Goal: Entertainment & Leisure: Consume media (video, audio)

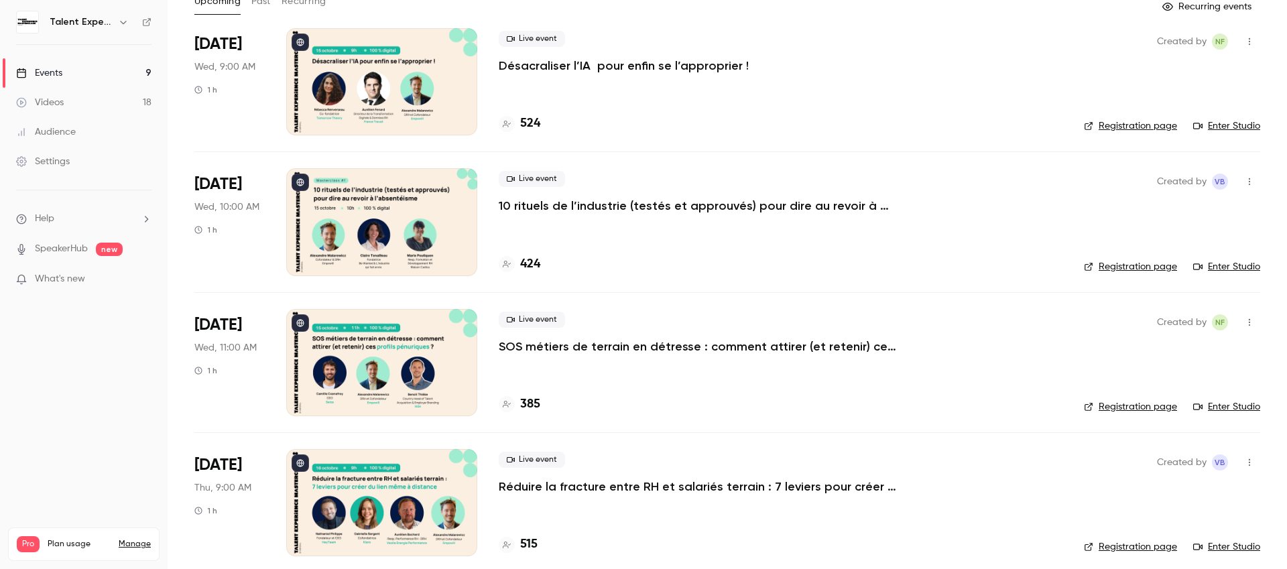
scroll to position [91, 0]
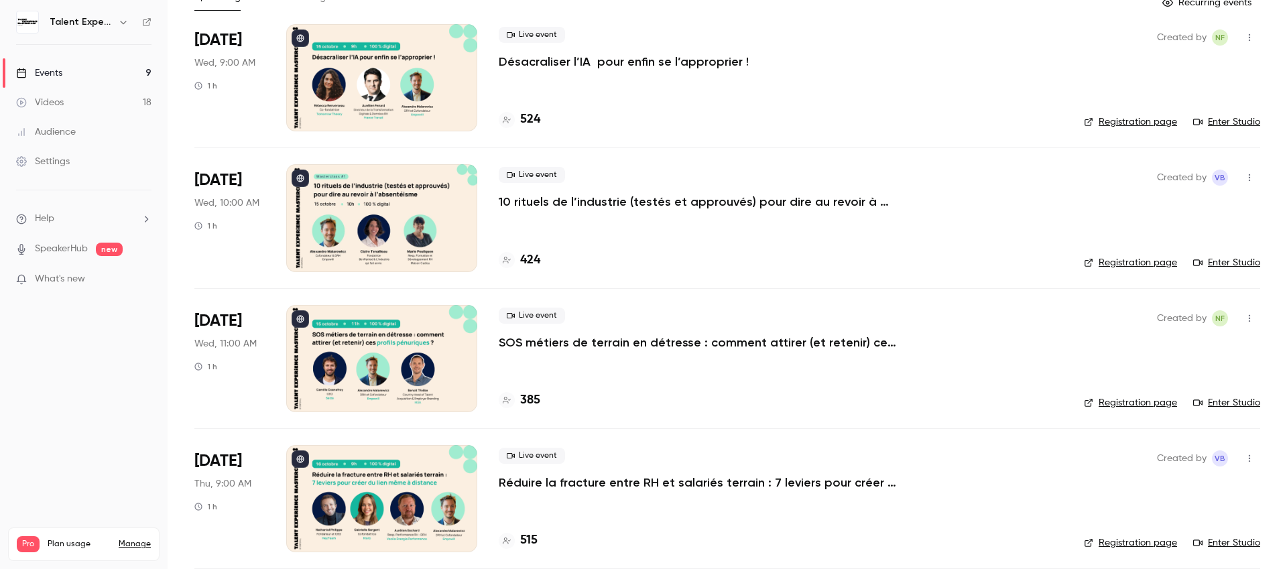
click at [1228, 401] on link "Enter Studio" at bounding box center [1226, 402] width 67 height 13
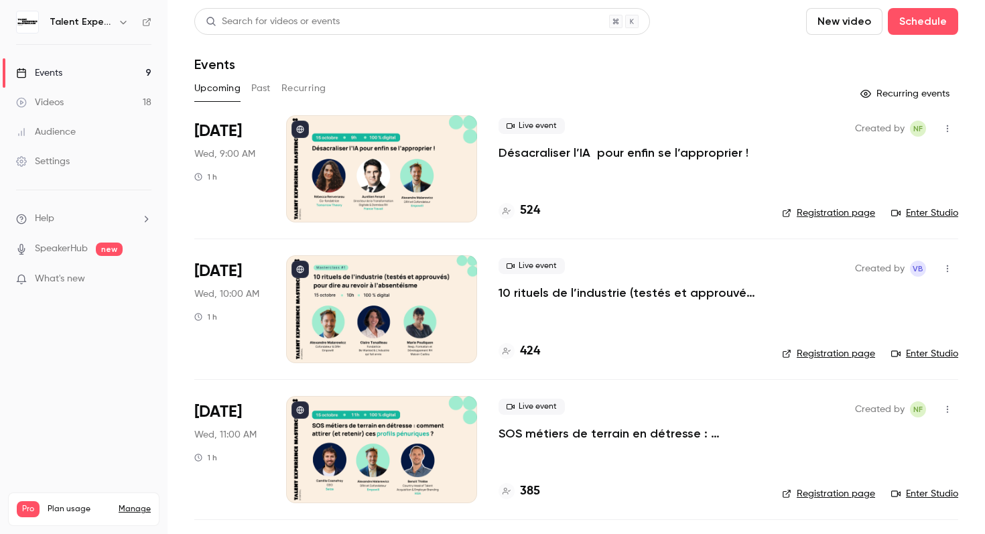
click at [100, 99] on link "Videos 18" at bounding box center [84, 102] width 168 height 29
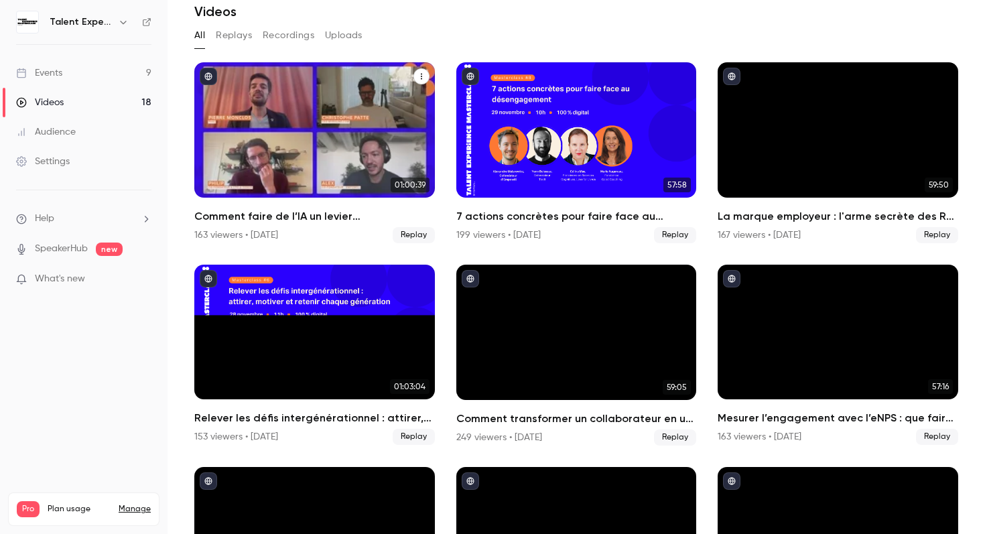
scroll to position [52, 0]
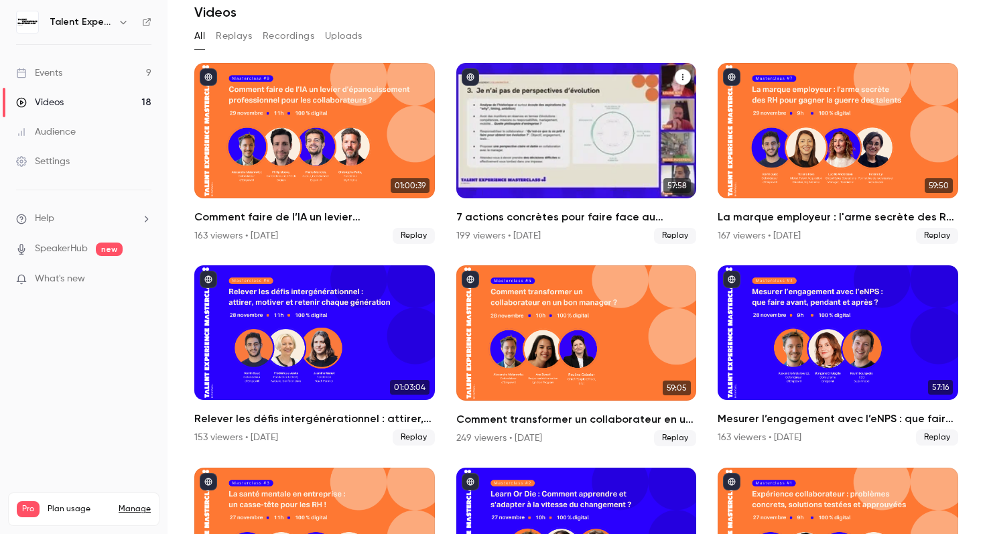
click at [578, 160] on div "7 actions concrètes pour faire face au désengagement" at bounding box center [576, 130] width 241 height 135
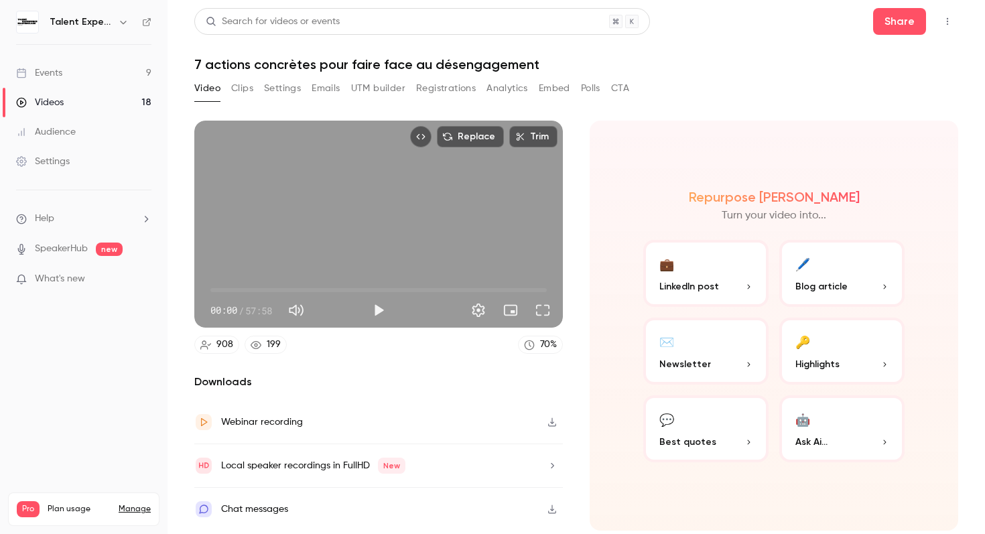
click at [376, 310] on button "Play" at bounding box center [378, 310] width 27 height 27
click at [218, 290] on span "00:01" at bounding box center [378, 289] width 336 height 21
click at [214, 290] on span "00:41" at bounding box center [214, 290] width 4 height 4
click at [550, 317] on button "Full screen" at bounding box center [542, 310] width 27 height 27
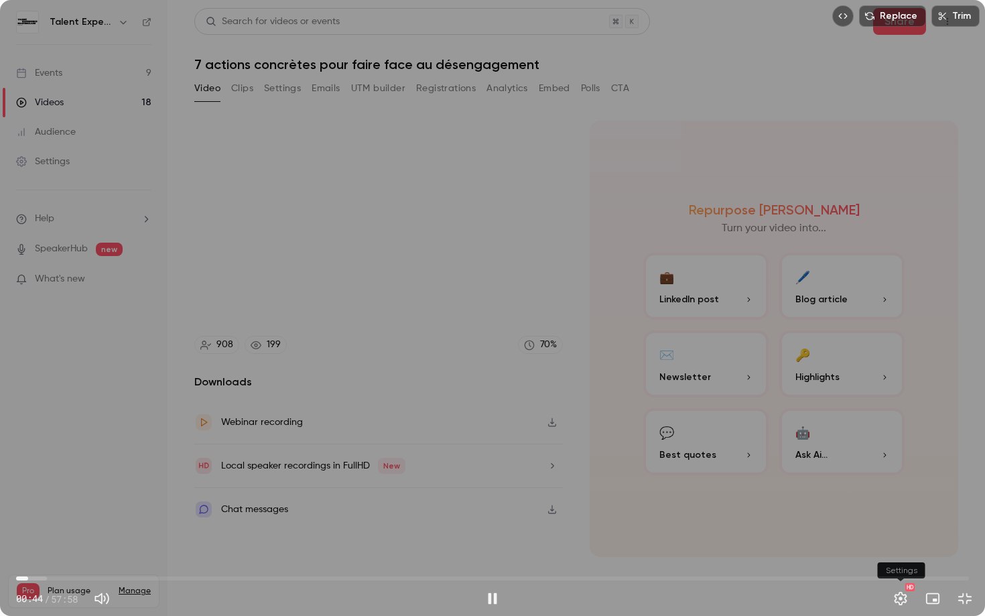
click at [899, 533] on button "Settings" at bounding box center [900, 598] width 27 height 27
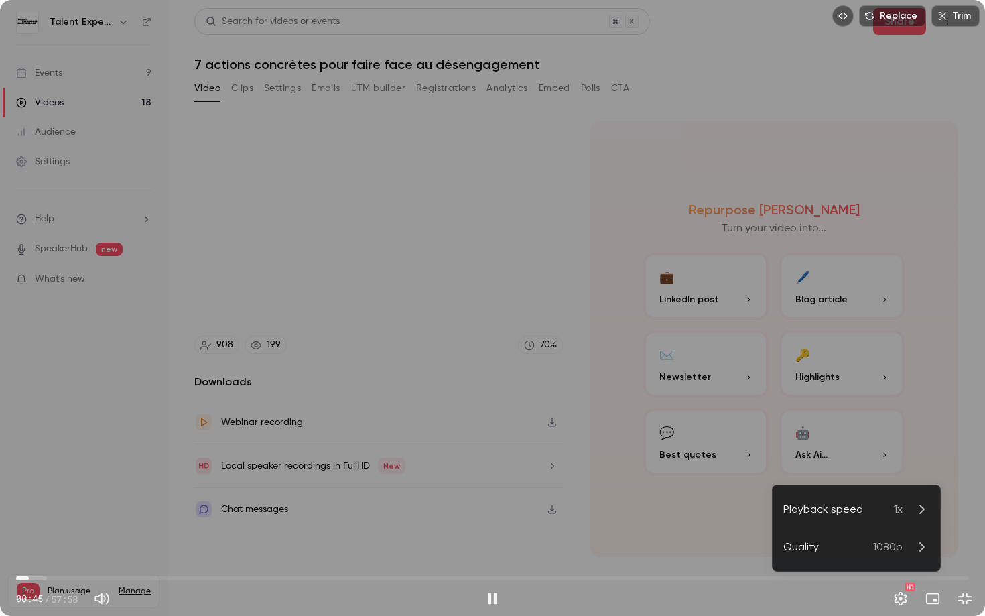
click at [918, 513] on icon at bounding box center [922, 509] width 16 height 16
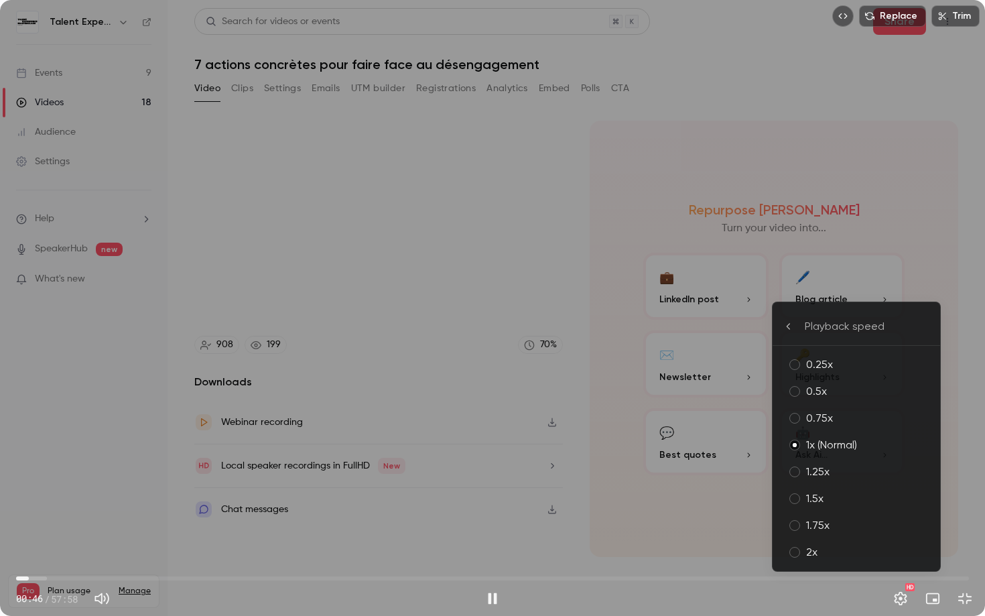
click at [858, 533] on div "2x" at bounding box center [867, 552] width 123 height 16
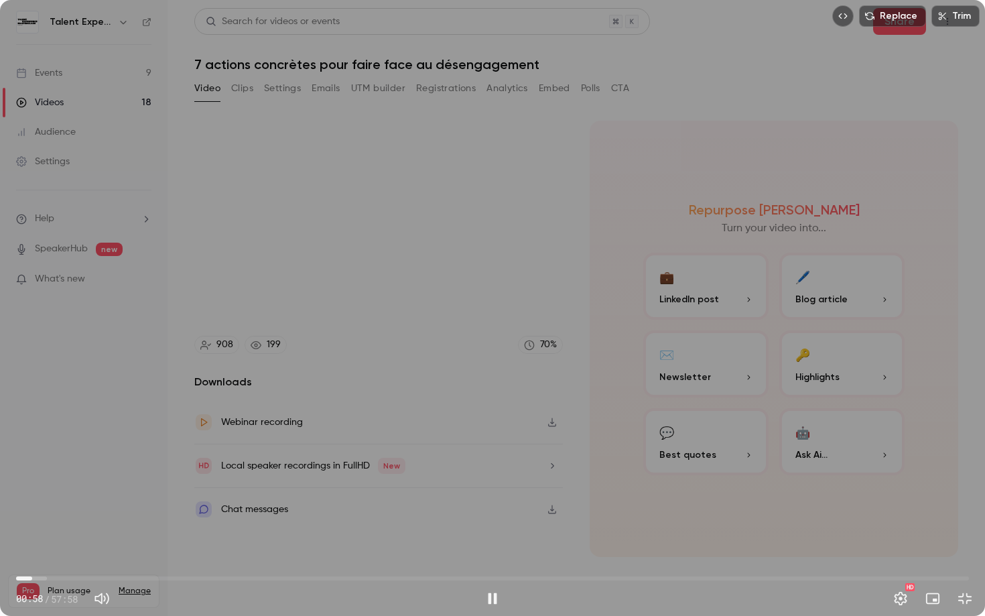
click at [46, 533] on span "00:58" at bounding box center [492, 578] width 953 height 21
click at [50, 533] on span "02:04" at bounding box center [50, 578] width 4 height 4
click at [53, 533] on span "02:06" at bounding box center [51, 578] width 4 height 4
click at [45, 533] on span "02:26" at bounding box center [492, 578] width 953 height 21
click at [75, 533] on span "02:46" at bounding box center [492, 578] width 953 height 21
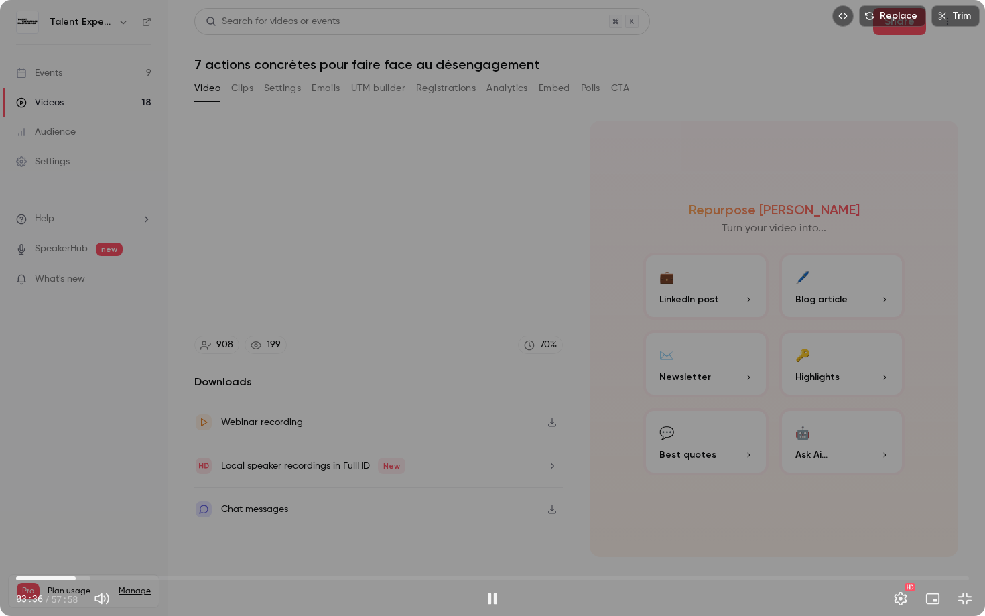
click at [86, 533] on span "03:36" at bounding box center [492, 578] width 953 height 21
click at [96, 533] on span "04:17" at bounding box center [492, 578] width 953 height 21
click at [107, 533] on span "04:51" at bounding box center [492, 578] width 953 height 21
click at [120, 533] on span "06:19" at bounding box center [492, 578] width 953 height 21
click at [136, 533] on span "07:17" at bounding box center [492, 578] width 953 height 21
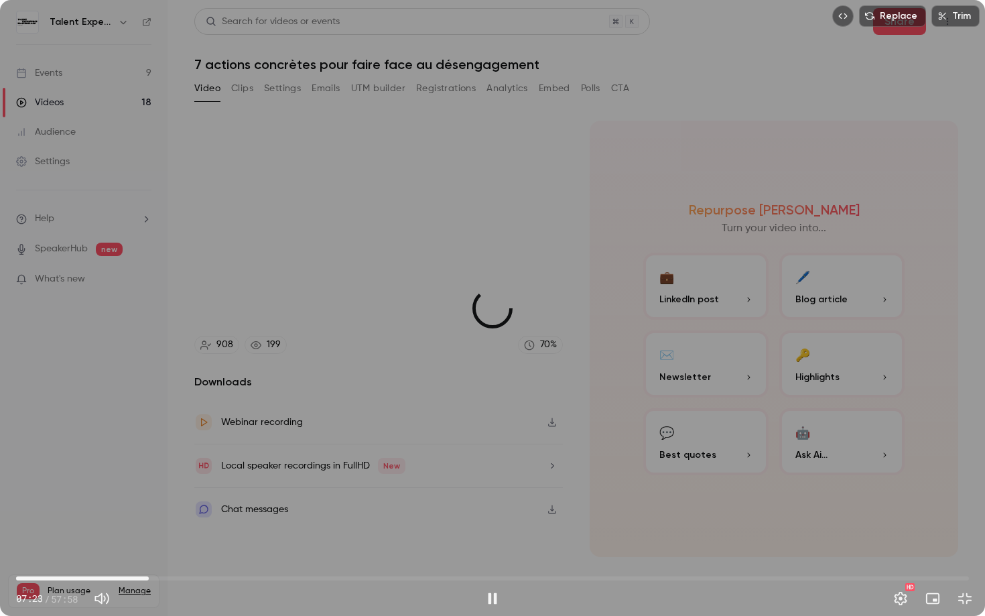
click at [149, 533] on span "08:04" at bounding box center [492, 578] width 953 height 21
click at [166, 533] on span "09:05" at bounding box center [492, 578] width 953 height 21
click at [188, 533] on span "09:05" at bounding box center [492, 578] width 953 height 21
click at [219, 533] on span "10:30" at bounding box center [492, 578] width 953 height 21
click at [255, 533] on span "12:22" at bounding box center [492, 578] width 953 height 21
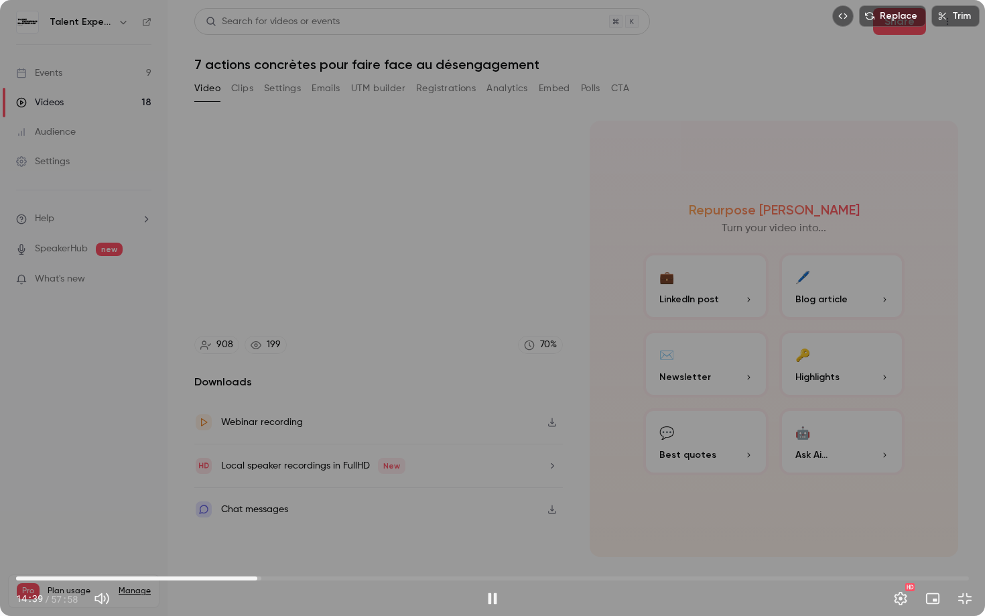
click at [268, 533] on span "14:39" at bounding box center [492, 578] width 953 height 21
click at [293, 533] on span "15:23" at bounding box center [492, 578] width 953 height 21
click at [321, 533] on span "16:51" at bounding box center [492, 578] width 953 height 21
click at [345, 533] on span "20:00" at bounding box center [492, 578] width 953 height 21
click at [394, 533] on span "20:06" at bounding box center [492, 578] width 953 height 21
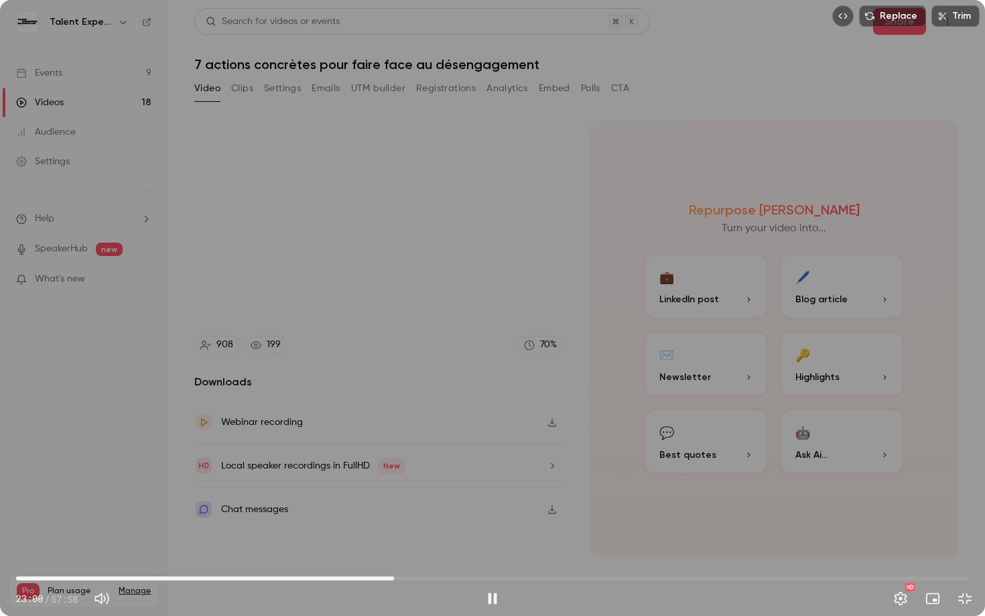
click at [432, 533] on span "23:00" at bounding box center [492, 578] width 953 height 21
click at [470, 533] on span "27:35" at bounding box center [492, 578] width 953 height 21
click at [513, 533] on span "30:12" at bounding box center [492, 578] width 953 height 21
click at [540, 533] on span "31:52" at bounding box center [492, 578] width 953 height 21
click at [563, 533] on span "31:55" at bounding box center [492, 578] width 953 height 21
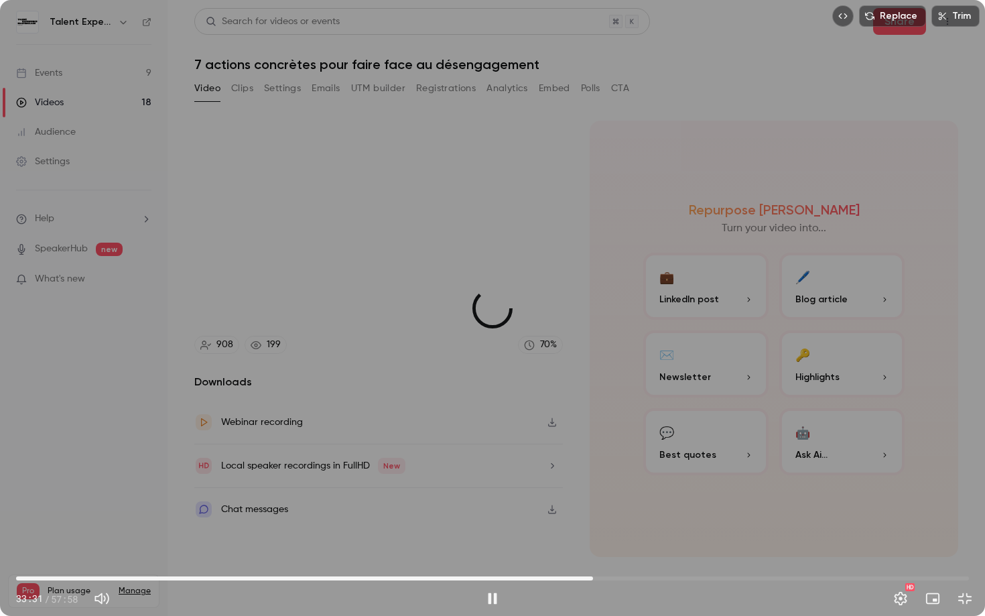
click at [593, 533] on span "35:05" at bounding box center [492, 578] width 953 height 21
click at [615, 533] on span "35:06" at bounding box center [492, 578] width 953 height 21
click at [639, 533] on span "36:28" at bounding box center [492, 578] width 953 height 21
click at [666, 533] on span "39:32" at bounding box center [492, 578] width 953 height 21
click at [690, 533] on span "40:58" at bounding box center [492, 578] width 953 height 21
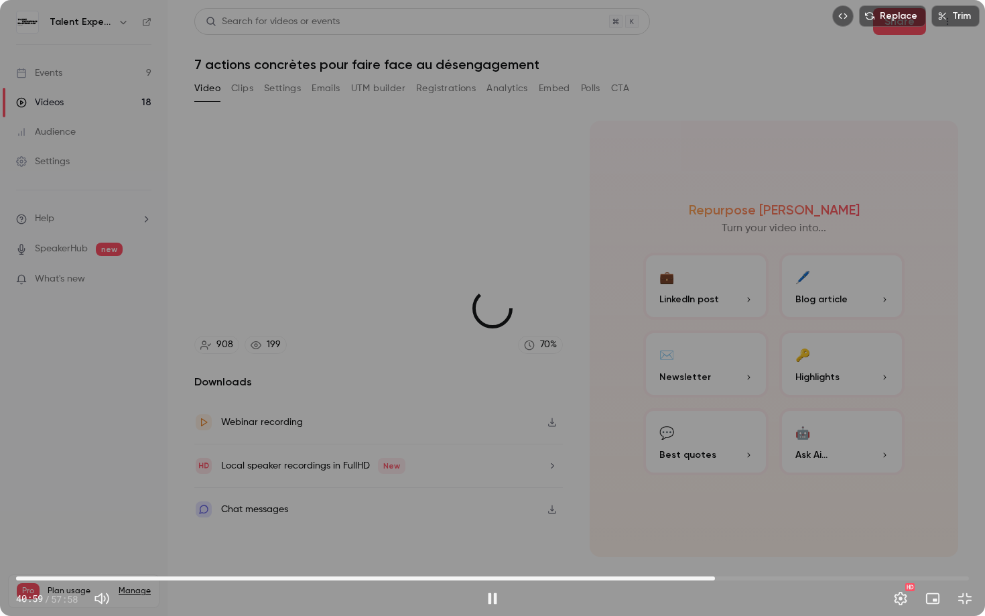
click at [715, 533] on span "42:31" at bounding box center [492, 578] width 953 height 21
click at [752, 533] on span "44:45" at bounding box center [492, 578] width 953 height 21
click at [831, 533] on span "44:46" at bounding box center [492, 578] width 953 height 21
click at [962, 533] on button "Exit full screen" at bounding box center [965, 598] width 27 height 27
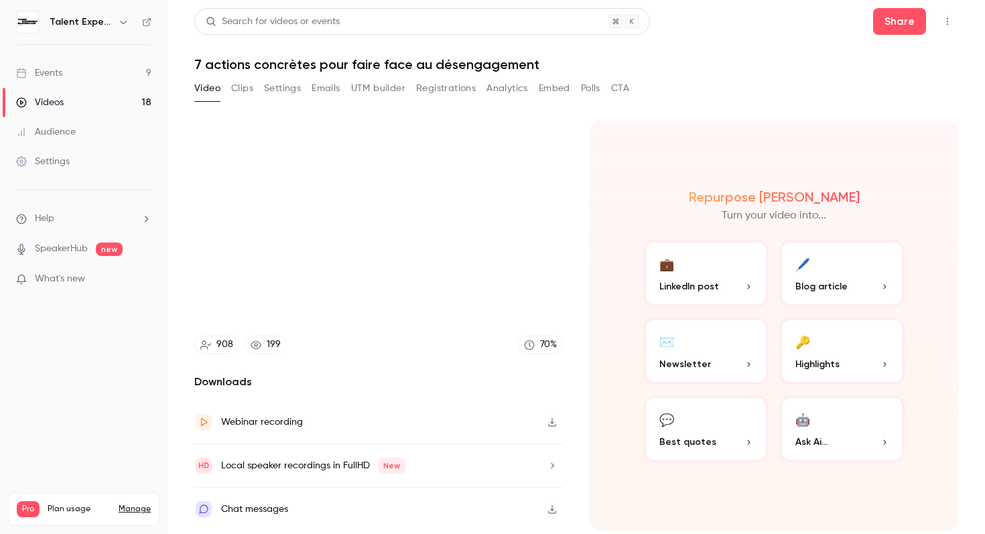
type input "******"
